Goal: Navigation & Orientation: Find specific page/section

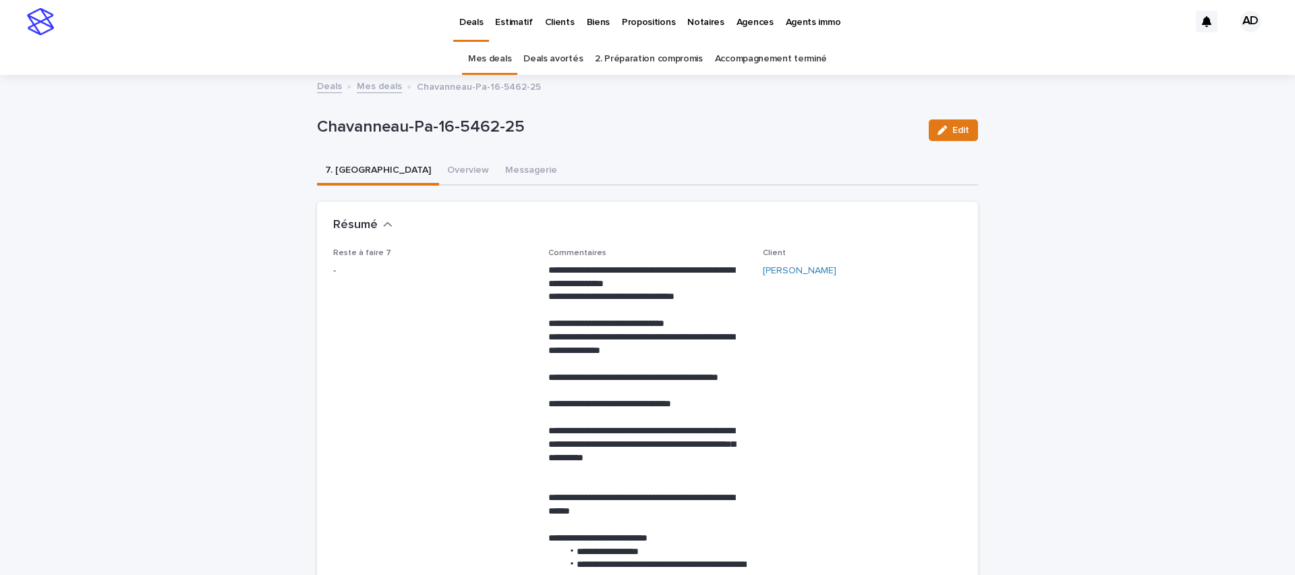
scroll to position [121, 0]
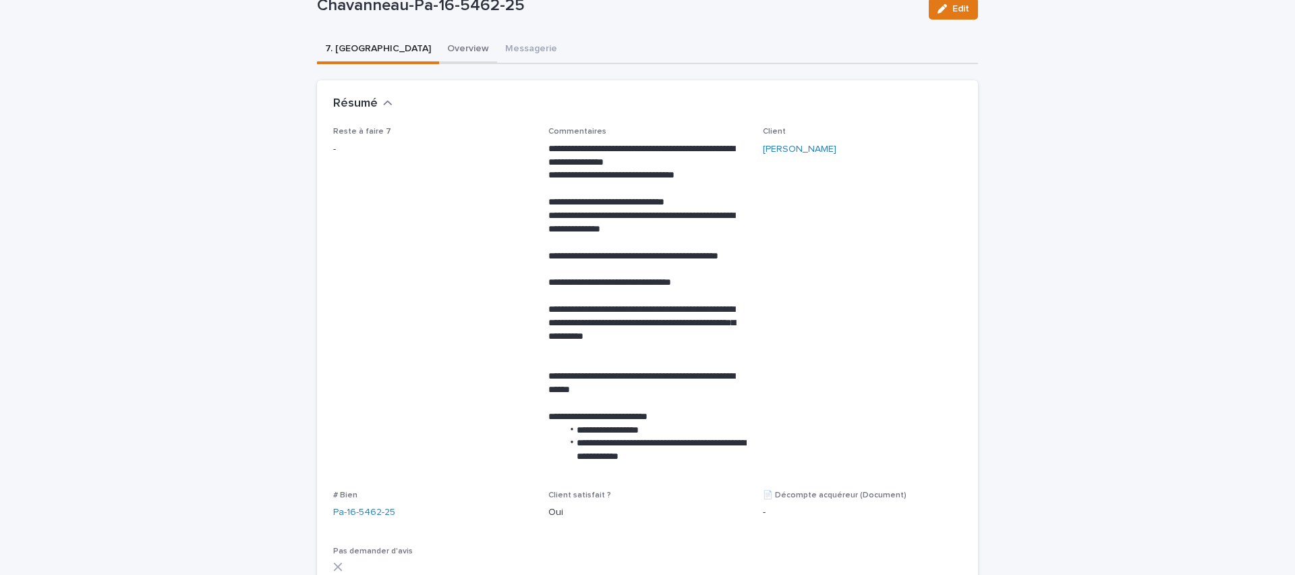
click at [439, 51] on button "Overview" at bounding box center [468, 50] width 58 height 28
click at [439, 57] on button "Overview" at bounding box center [468, 50] width 58 height 28
click at [497, 54] on button "Messagerie" at bounding box center [531, 50] width 68 height 28
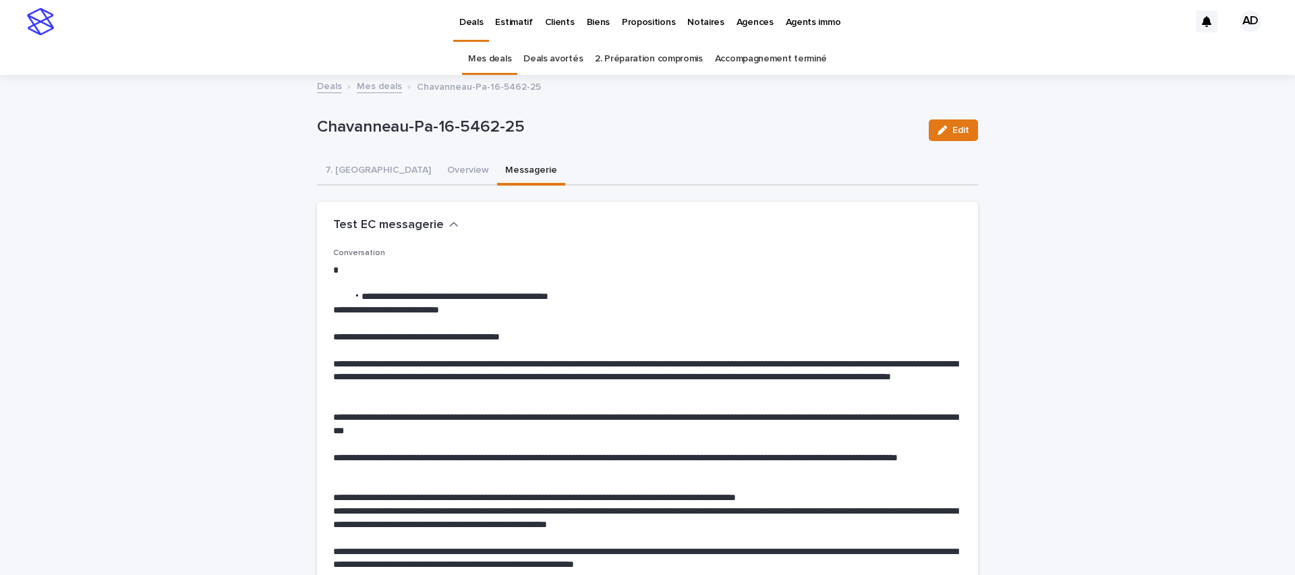
click at [496, 60] on link "Mes deals" at bounding box center [489, 59] width 43 height 32
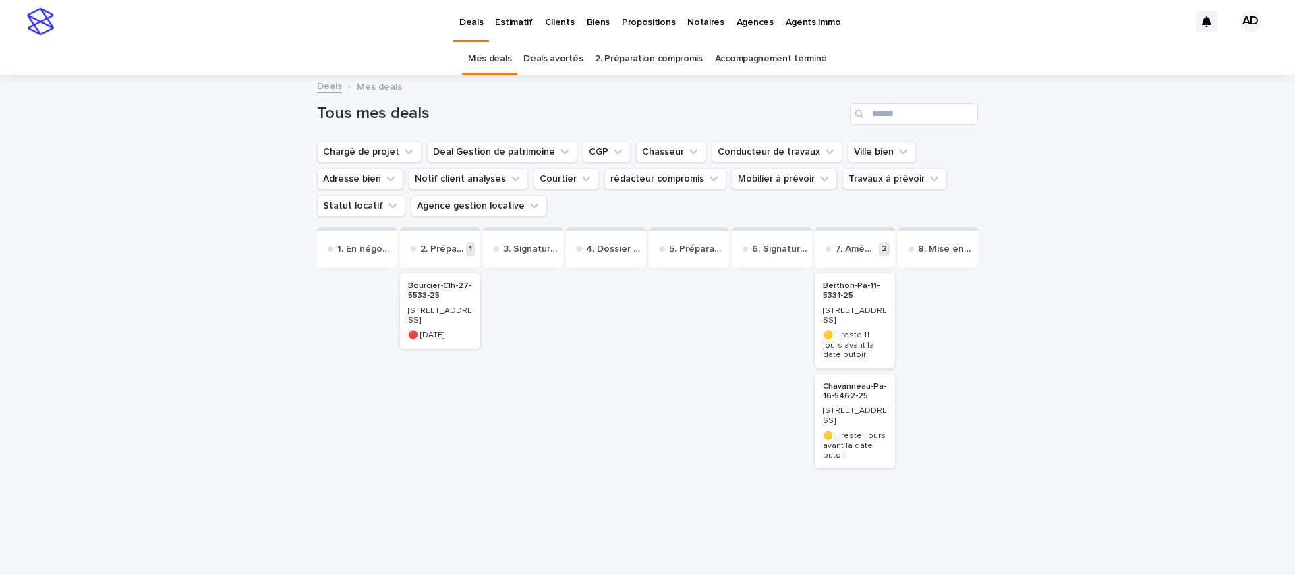
click at [423, 297] on p "Bourcier-Clh-27-5533-25" at bounding box center [440, 291] width 64 height 20
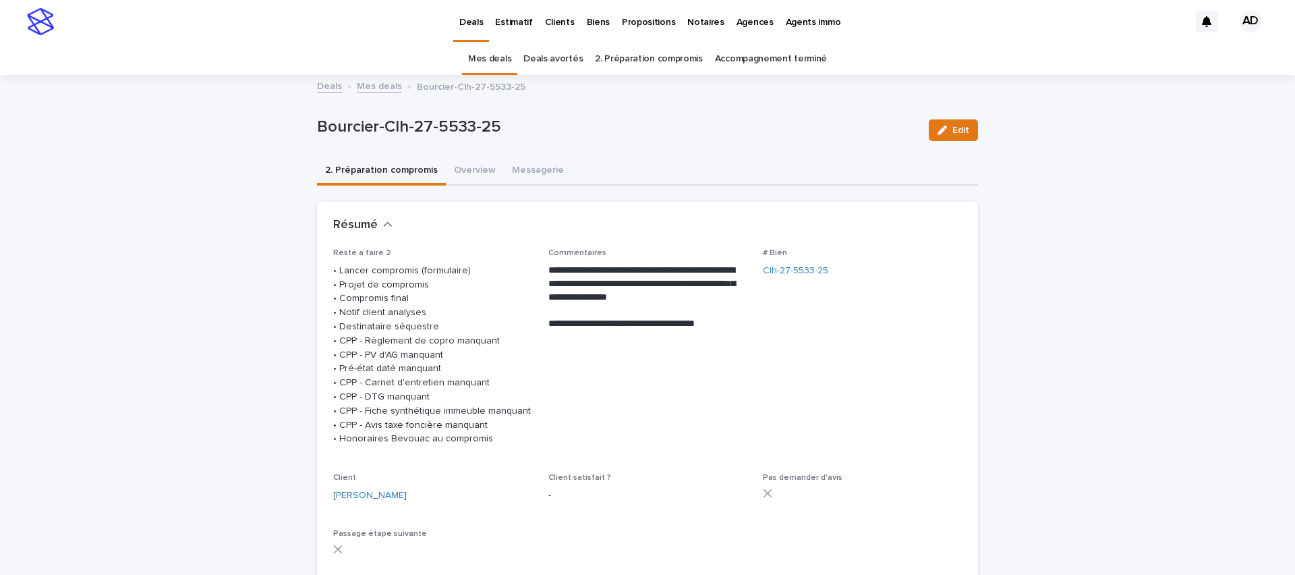
click at [499, 125] on p "Bourcier-Clh-27-5533-25" at bounding box center [617, 127] width 601 height 20
drag, startPoint x: 508, startPoint y: 122, endPoint x: 301, endPoint y: 128, distance: 207.1
copy p "Bourcier-Clh-27-5533-25"
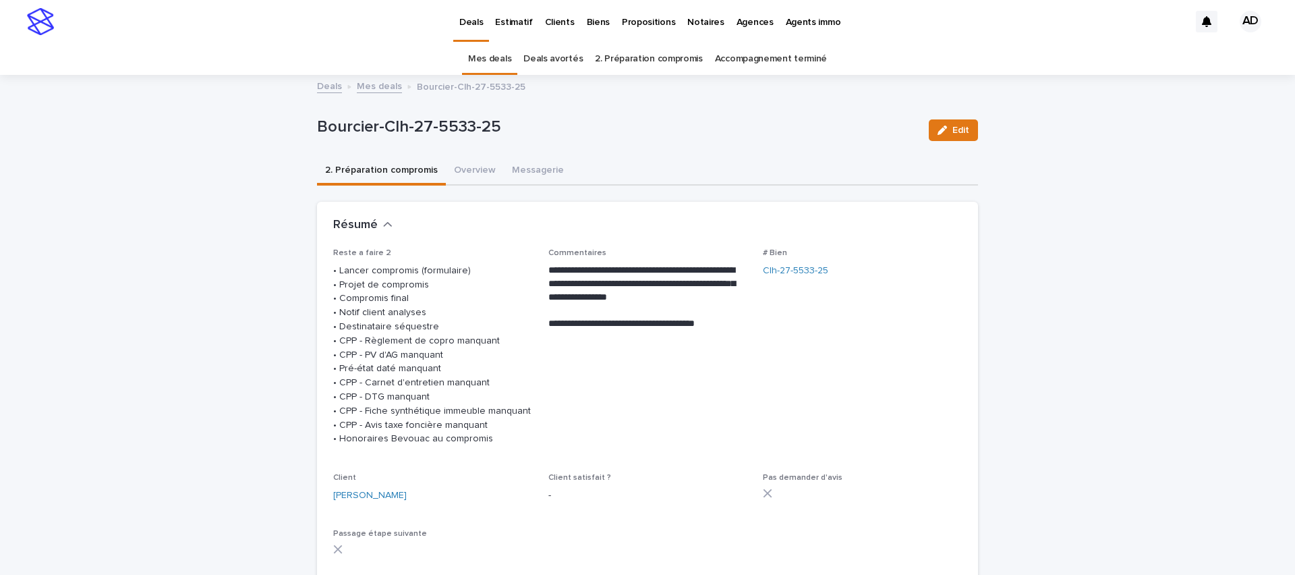
click at [486, 61] on link "Mes deals" at bounding box center [489, 59] width 43 height 32
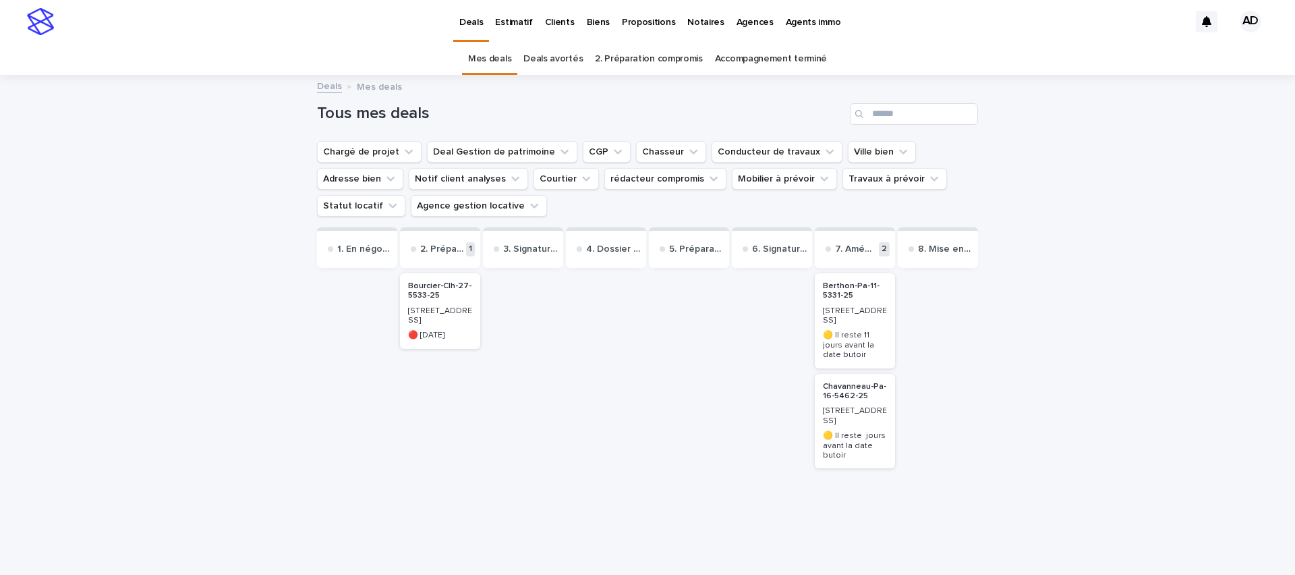
click at [852, 334] on p "🟡 Il reste 11 jours avant la date butoir" at bounding box center [855, 344] width 64 height 29
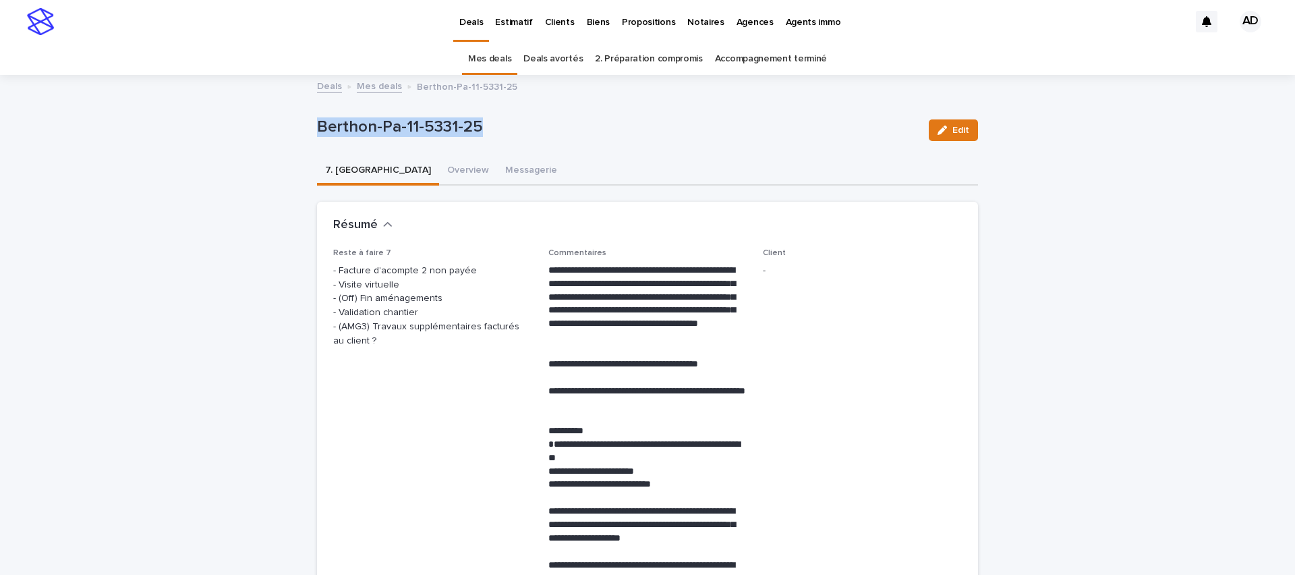
drag, startPoint x: 443, startPoint y: 123, endPoint x: 307, endPoint y: 127, distance: 136.3
